Goal: Task Accomplishment & Management: Manage account settings

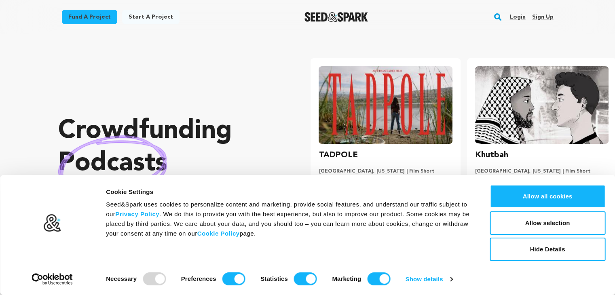
scroll to position [0, 162]
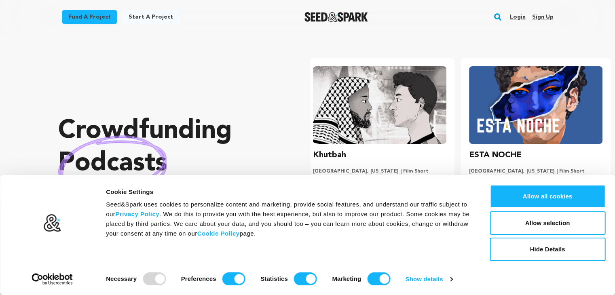
drag, startPoint x: 542, startPoint y: 18, endPoint x: 539, endPoint y: 13, distance: 5.6
click at [542, 18] on link "Sign up" at bounding box center [542, 17] width 21 height 13
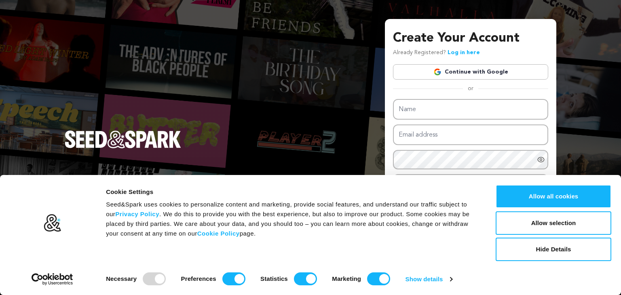
click at [482, 70] on link "Continue with Google" at bounding box center [470, 71] width 155 height 15
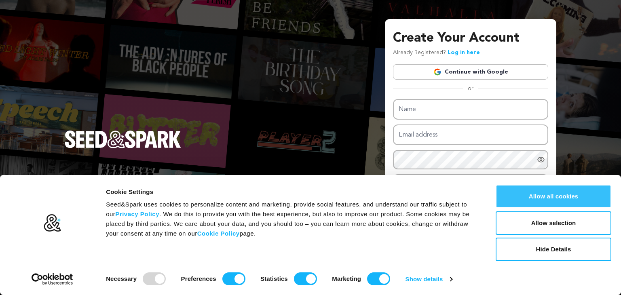
click at [567, 195] on button "Allow all cookies" at bounding box center [554, 196] width 116 height 23
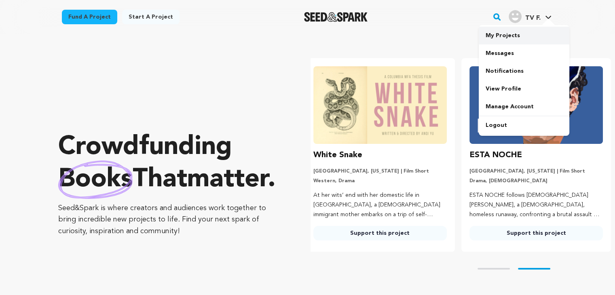
scroll to position [0, 162]
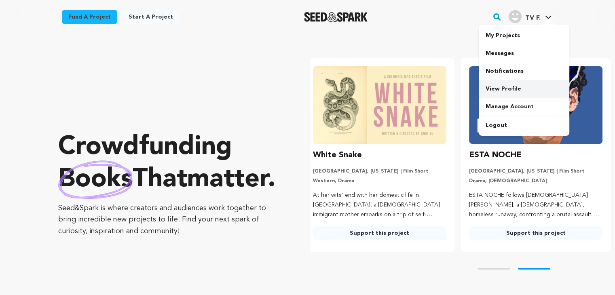
click at [513, 86] on link "View Profile" at bounding box center [524, 89] width 91 height 18
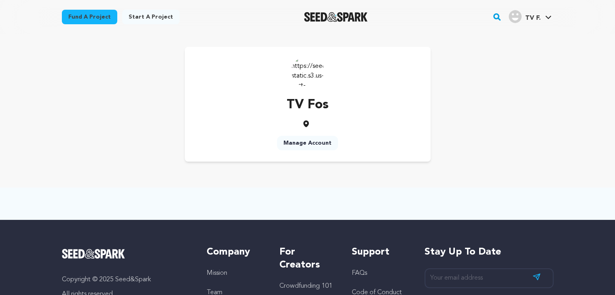
click at [306, 139] on link "Manage Account" at bounding box center [307, 143] width 61 height 15
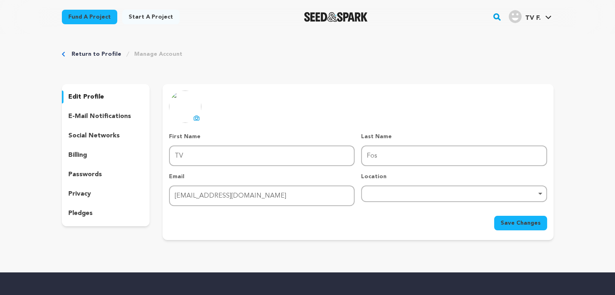
click at [197, 119] on icon at bounding box center [196, 118] width 3 height 2
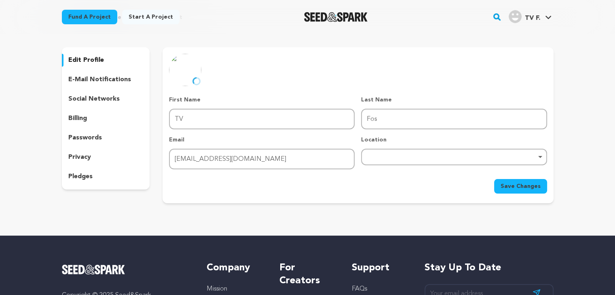
scroll to position [81, 0]
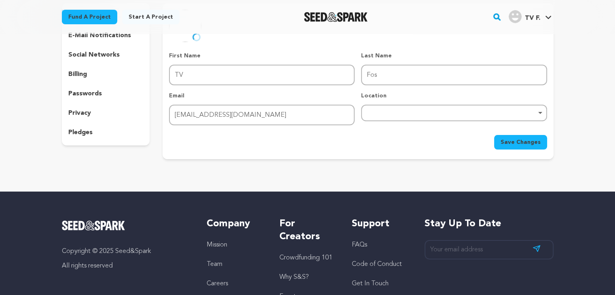
click at [406, 113] on div "Remove item" at bounding box center [454, 112] width 178 height 3
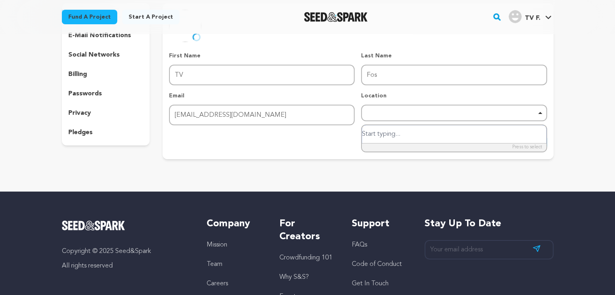
click at [397, 132] on input "search" at bounding box center [454, 134] width 184 height 18
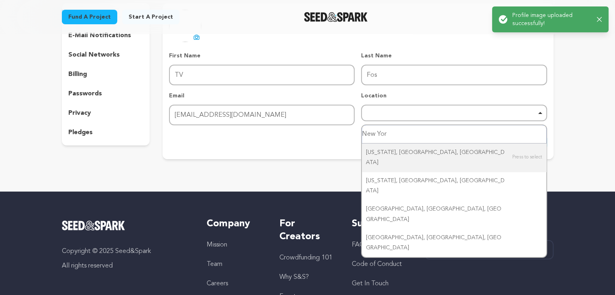
type input "[US_STATE]"
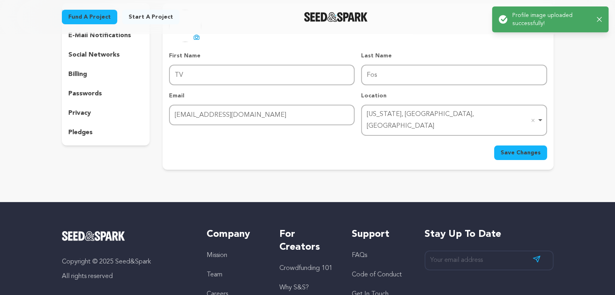
click at [530, 149] on span "Save Changes" at bounding box center [521, 153] width 40 height 8
click at [595, 18] on div "Success: Info: Warning: Error: Profile updated successfully! Close notification" at bounding box center [551, 15] width 104 height 9
click at [598, 13] on icon "button" at bounding box center [599, 15] width 5 height 5
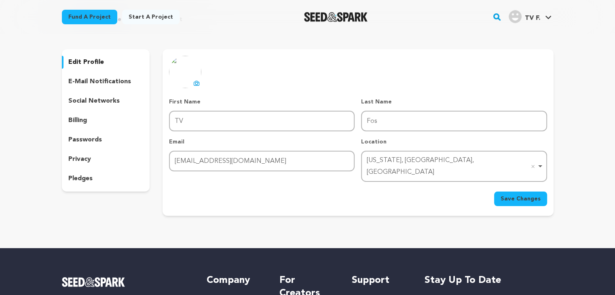
scroll to position [0, 0]
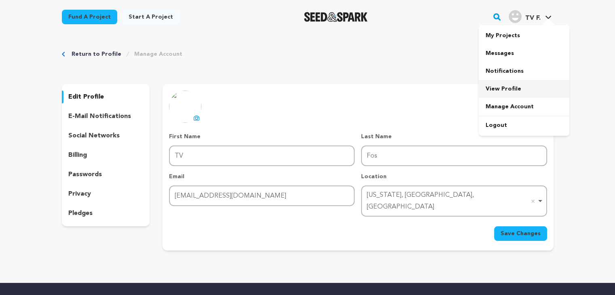
click at [510, 90] on link "View Profile" at bounding box center [524, 89] width 91 height 18
